Goal: Information Seeking & Learning: Find contact information

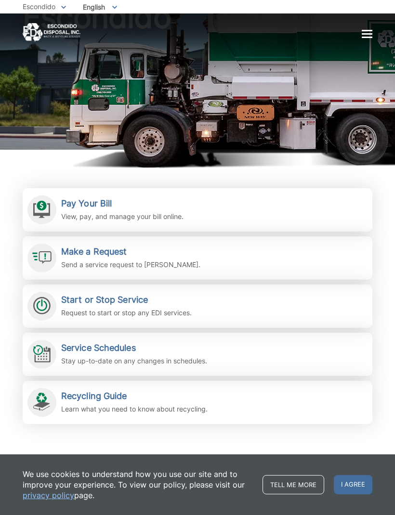
scroll to position [78, 0]
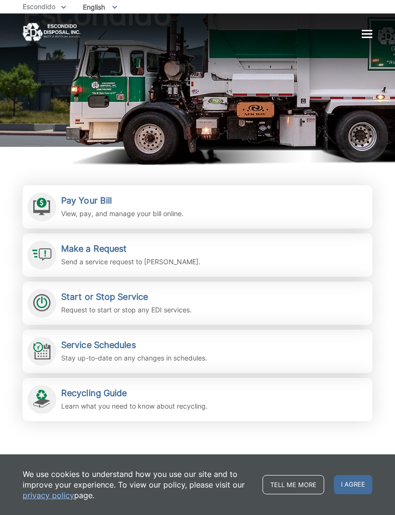
click at [334, 494] on span "I agree" at bounding box center [353, 484] width 39 height 19
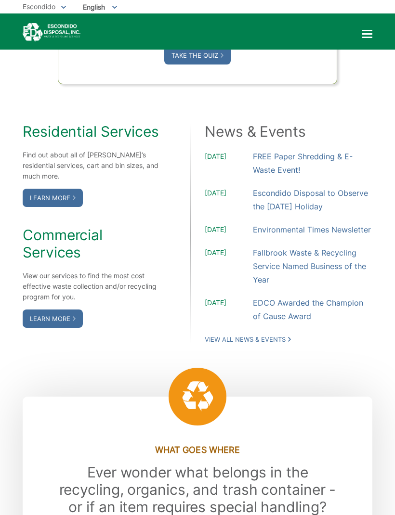
scroll to position [751, 0]
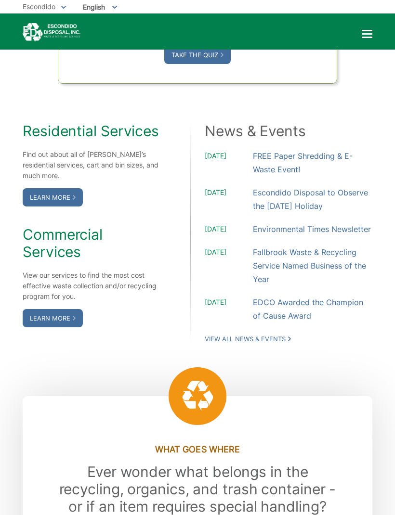
click at [60, 327] on link "Learn More" at bounding box center [53, 318] width 60 height 18
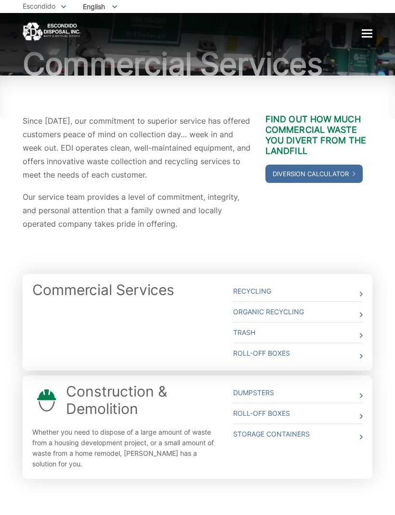
scroll to position [44, 0]
click at [336, 334] on link "Trash" at bounding box center [298, 333] width 130 height 20
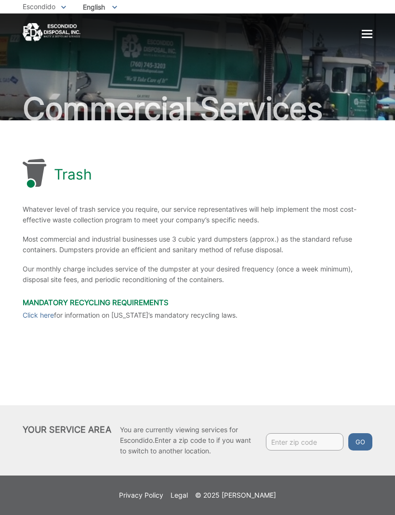
click at [366, 36] on div at bounding box center [367, 34] width 11 height 8
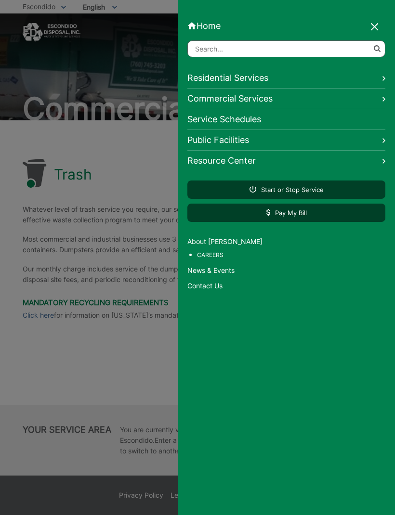
click at [353, 139] on link "Public Facilities" at bounding box center [286, 140] width 198 height 21
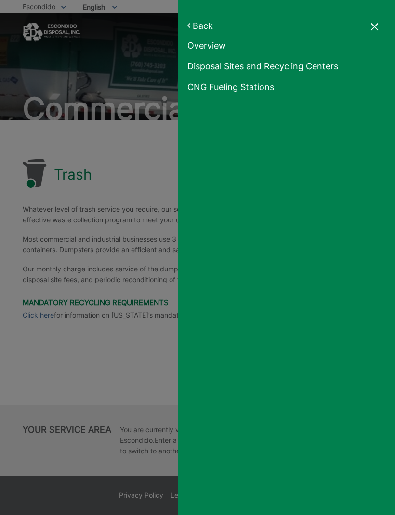
click at [314, 54] on link "Disposal Sites and Recycling Centers" at bounding box center [286, 46] width 198 height 13
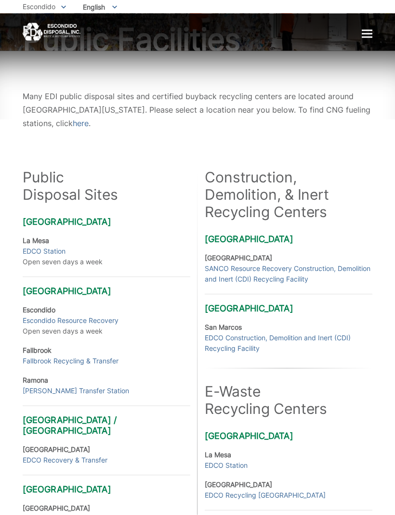
scroll to position [77, 0]
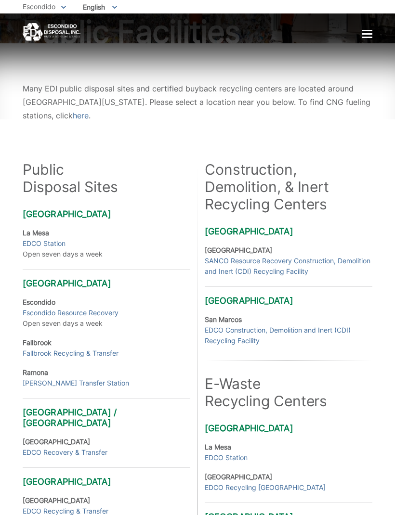
click at [102, 318] on link "Escondido Resource Recovery" at bounding box center [71, 313] width 96 height 11
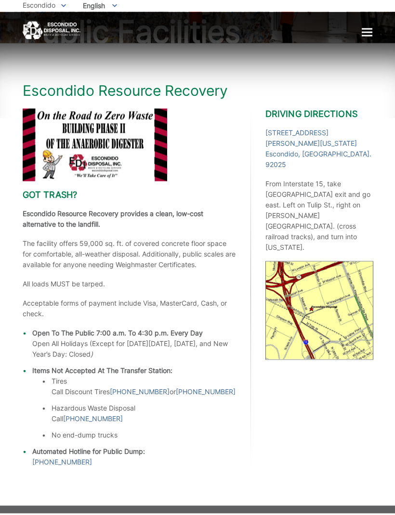
scroll to position [76, 0]
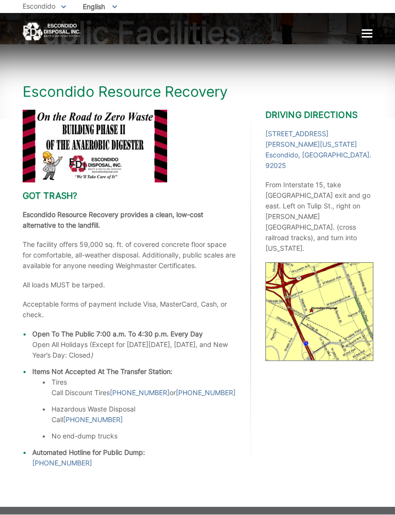
click at [321, 131] on link "[STREET_ADDRESS][PERSON_NAME][US_STATE] [GEOGRAPHIC_DATA], [GEOGRAPHIC_DATA]. 9…" at bounding box center [318, 150] width 107 height 42
